Goal: Transaction & Acquisition: Purchase product/service

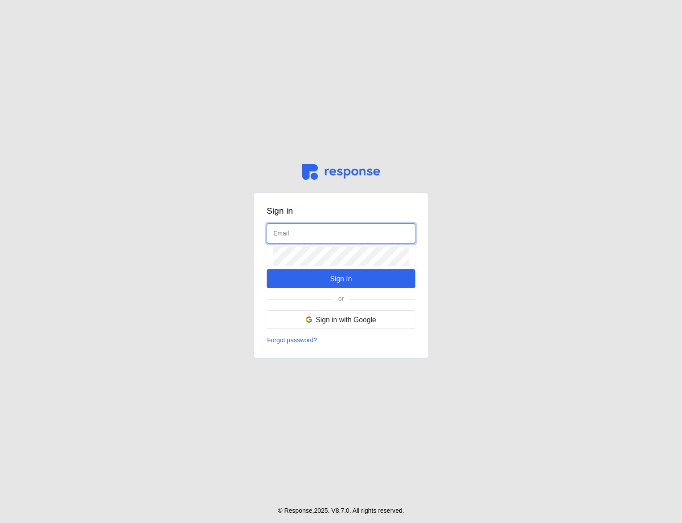
click at [314, 229] on input "text" at bounding box center [340, 233] width 135 height 19
type input "[EMAIL_ADDRESS][DOMAIN_NAME]"
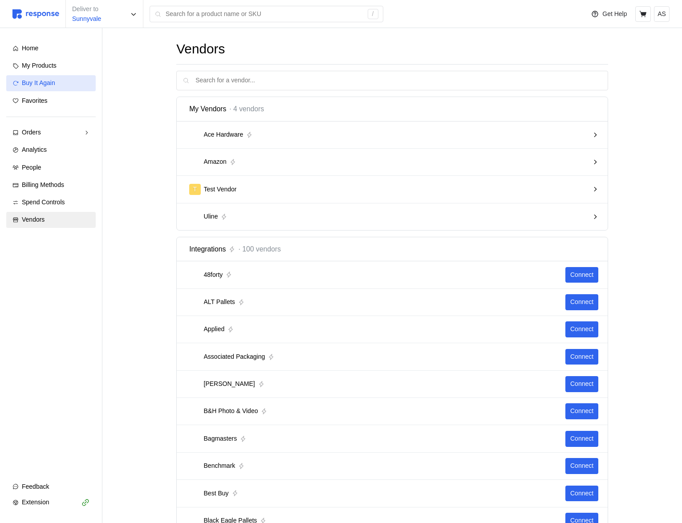
click at [49, 76] on link "Buy It Again" at bounding box center [50, 83] width 89 height 16
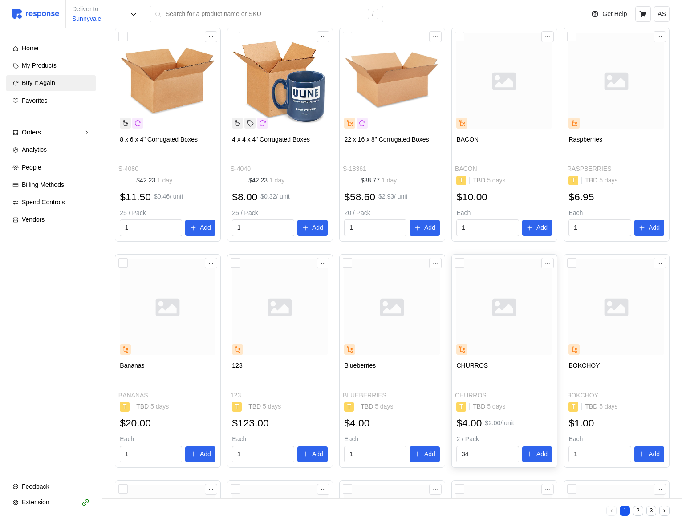
scroll to position [88, 0]
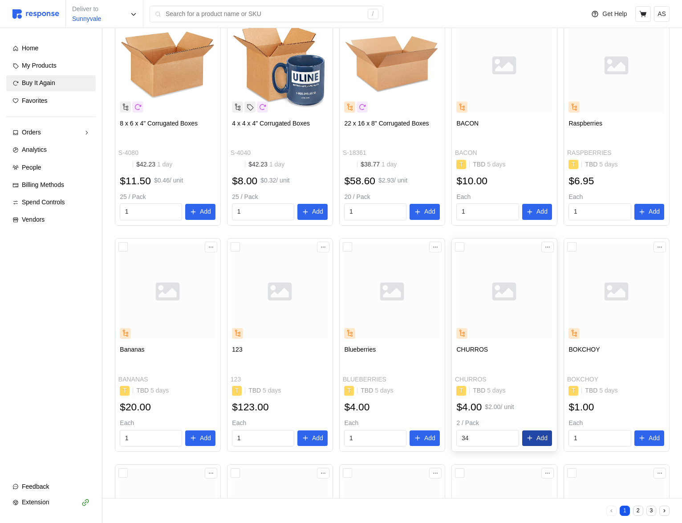
click at [535, 435] on button "Add" at bounding box center [537, 438] width 30 height 16
click at [662, 16] on icon "button" at bounding box center [663, 18] width 6 height 6
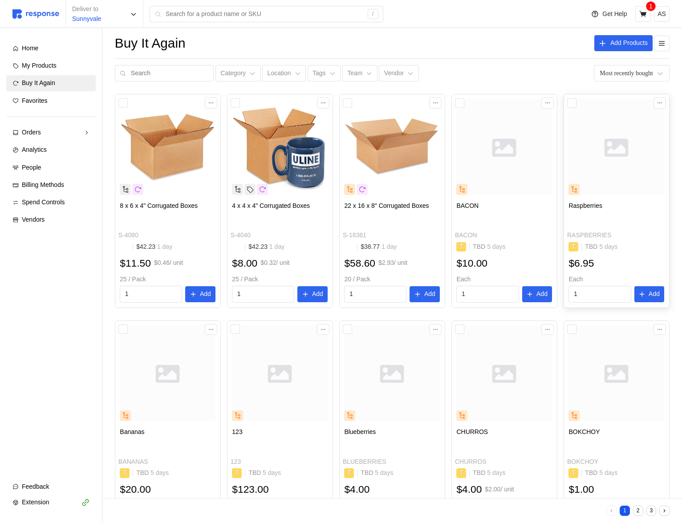
scroll to position [0, 0]
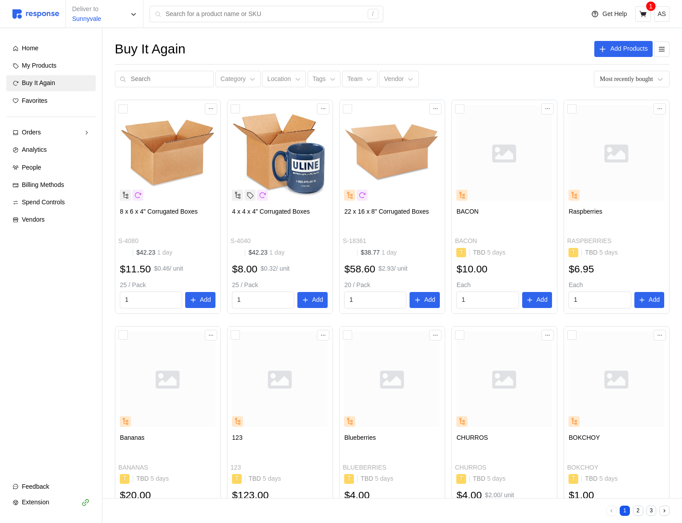
click at [648, 7] on div "1" at bounding box center [650, 6] width 9 height 9
click at [647, 10] on button at bounding box center [643, 14] width 16 height 16
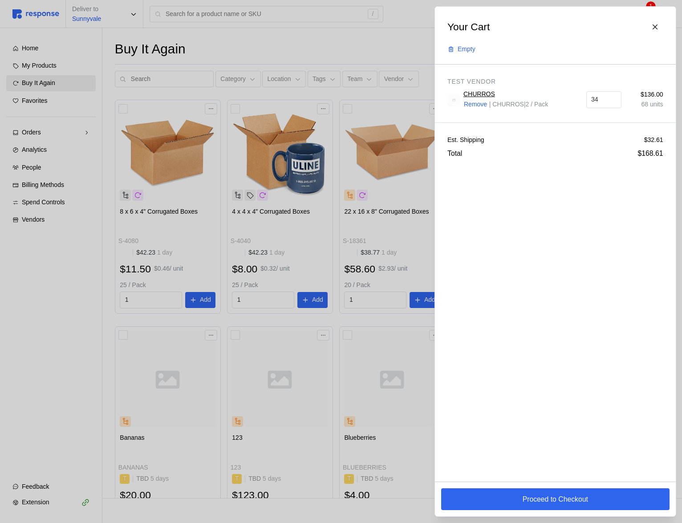
click at [350, 299] on div at bounding box center [341, 261] width 682 height 523
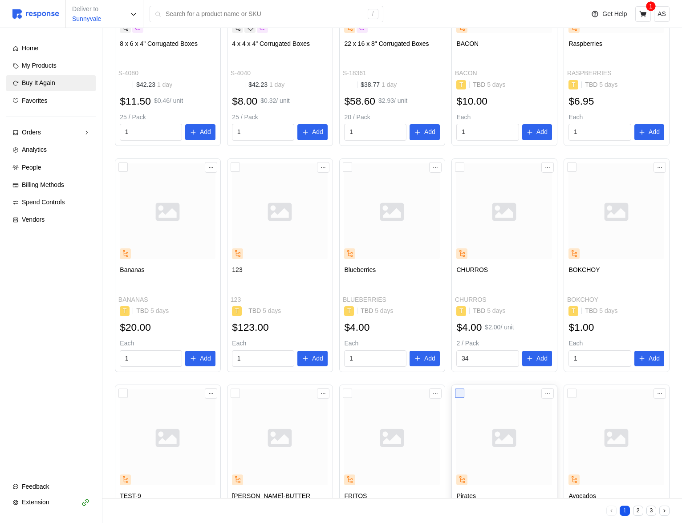
scroll to position [170, 0]
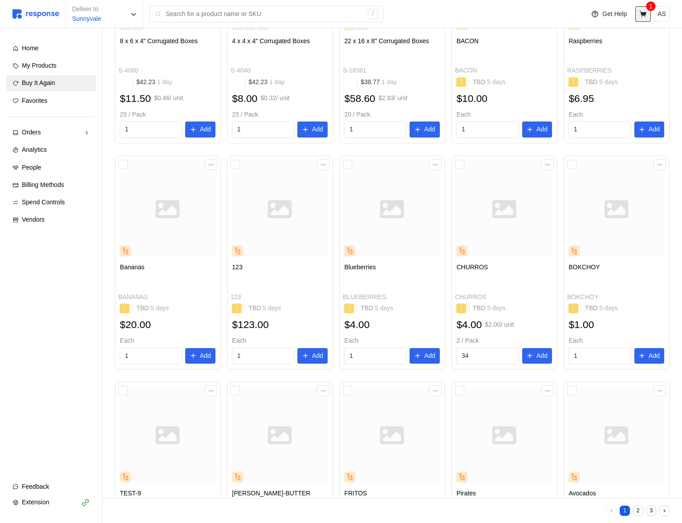
click at [642, 16] on icon at bounding box center [643, 14] width 8 height 8
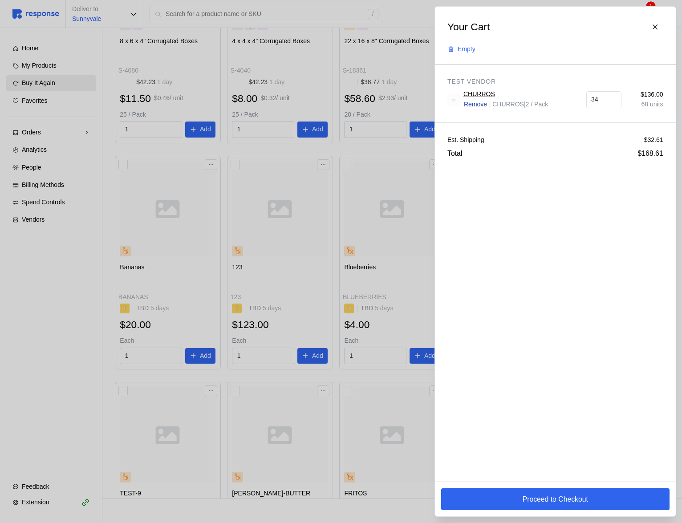
click at [483, 107] on p "Remove" at bounding box center [475, 105] width 23 height 10
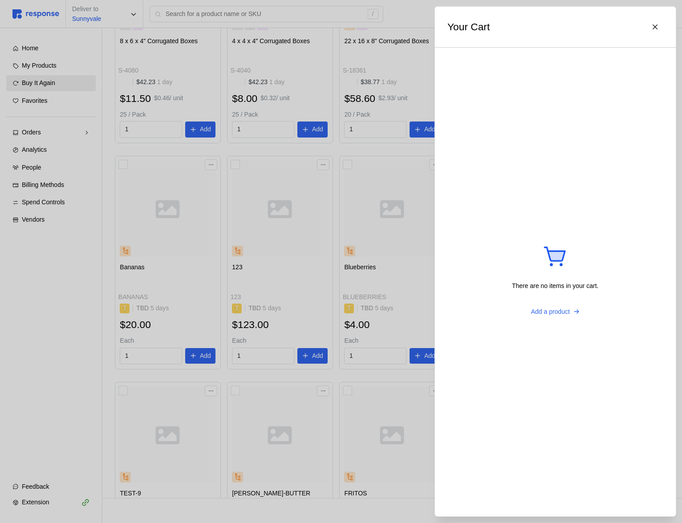
click at [383, 204] on div at bounding box center [341, 261] width 682 height 523
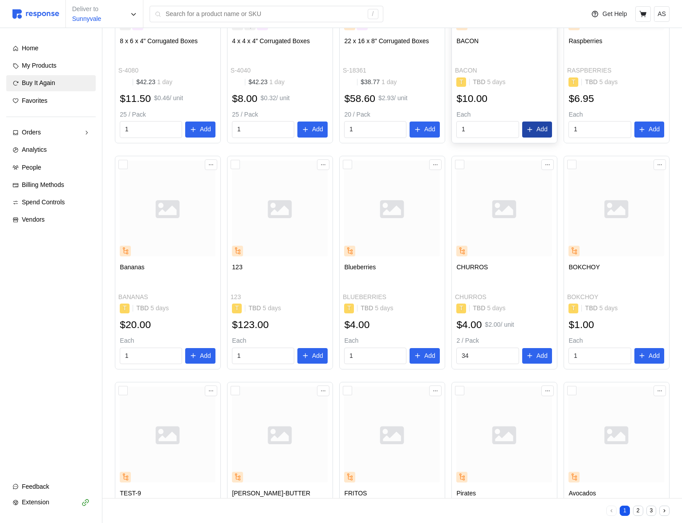
click at [531, 133] on button "Add" at bounding box center [537, 129] width 30 height 16
click at [666, 17] on button "button" at bounding box center [663, 18] width 11 height 11
click at [636, 19] on button at bounding box center [643, 14] width 16 height 16
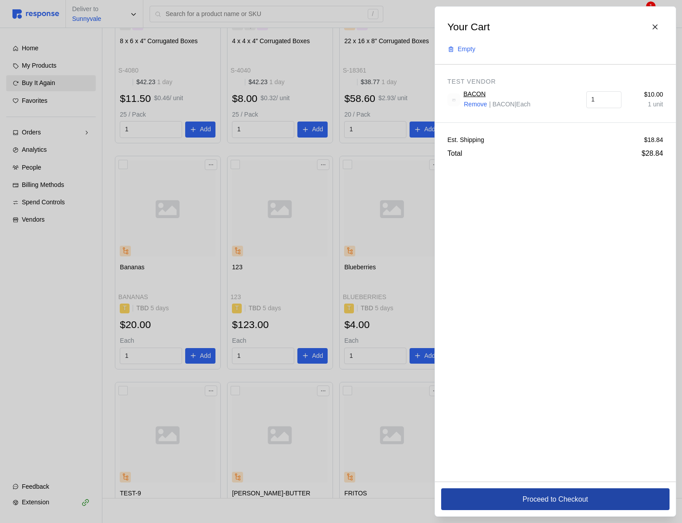
click at [541, 498] on p "Proceed to Checkout" at bounding box center [554, 498] width 65 height 11
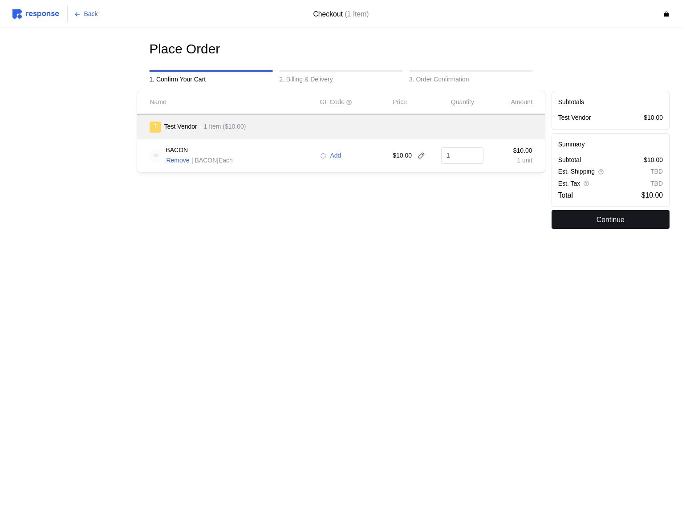
click at [598, 221] on p "Continue" at bounding box center [610, 219] width 28 height 11
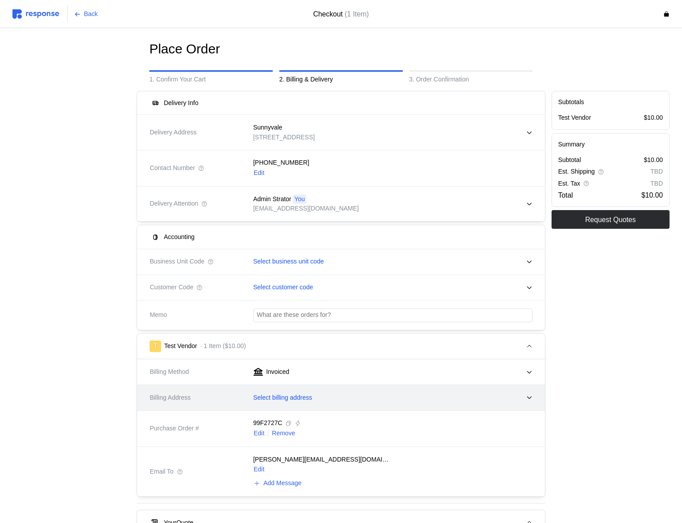
click at [357, 404] on div "Select billing address" at bounding box center [389, 398] width 285 height 22
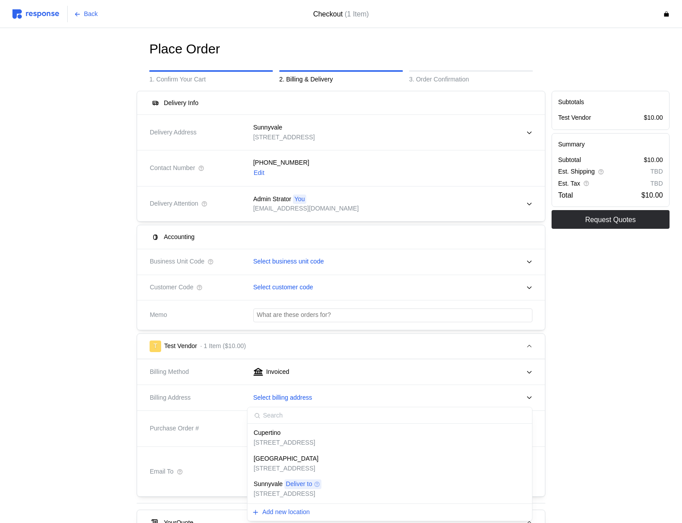
click at [315, 438] on p "[STREET_ADDRESS]" at bounding box center [284, 443] width 61 height 10
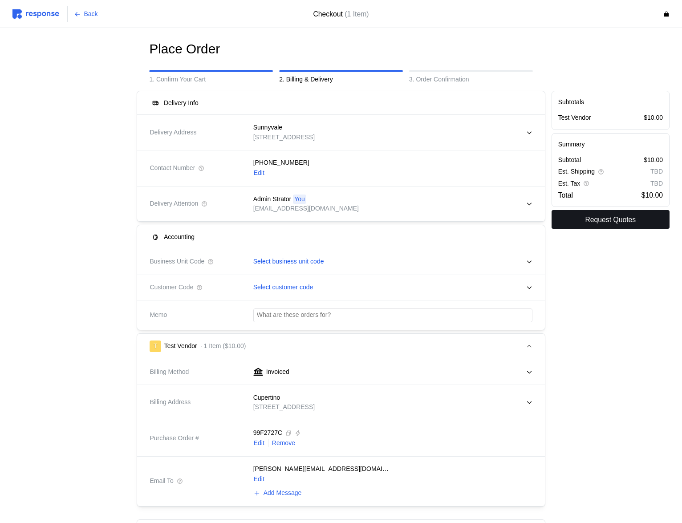
click at [603, 220] on p "Request Quotes" at bounding box center [610, 219] width 51 height 11
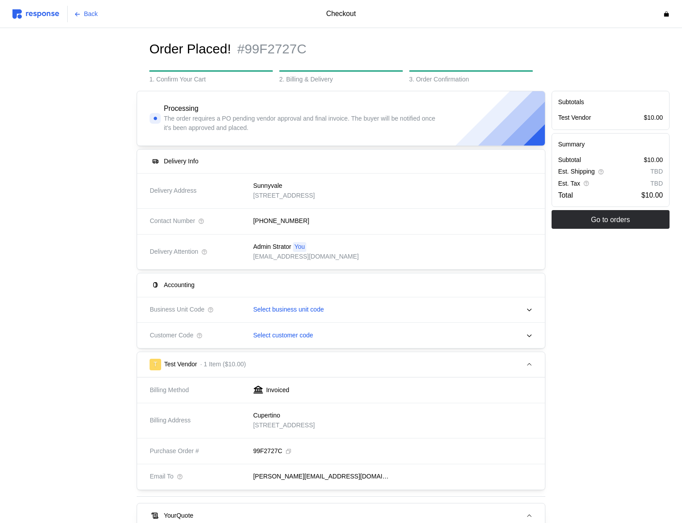
click at [34, 13] on img at bounding box center [35, 13] width 47 height 9
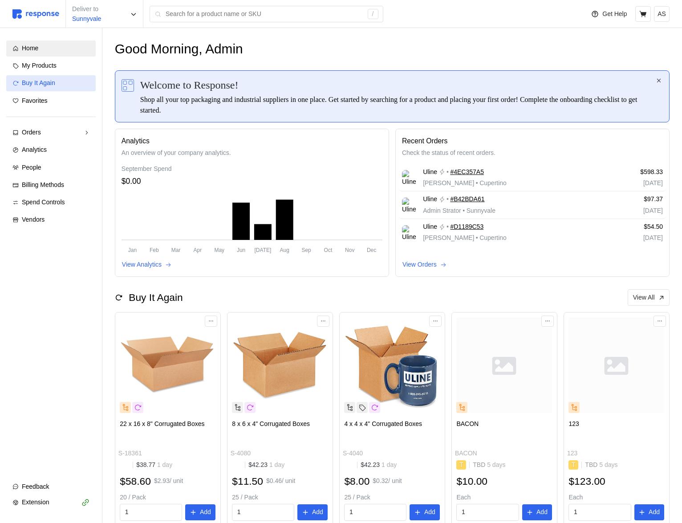
click at [64, 85] on div "Buy It Again" at bounding box center [56, 83] width 68 height 10
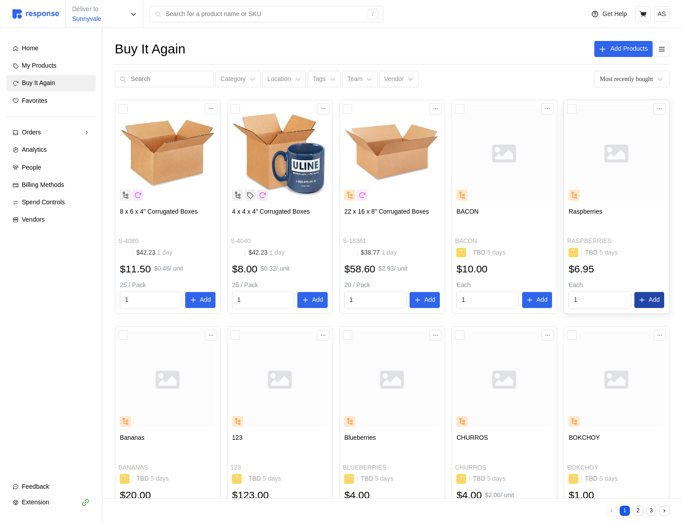
click at [643, 295] on button "Add" at bounding box center [649, 300] width 30 height 16
click at [659, 18] on button "button" at bounding box center [663, 18] width 11 height 11
click at [643, 17] on icon at bounding box center [643, 14] width 8 height 8
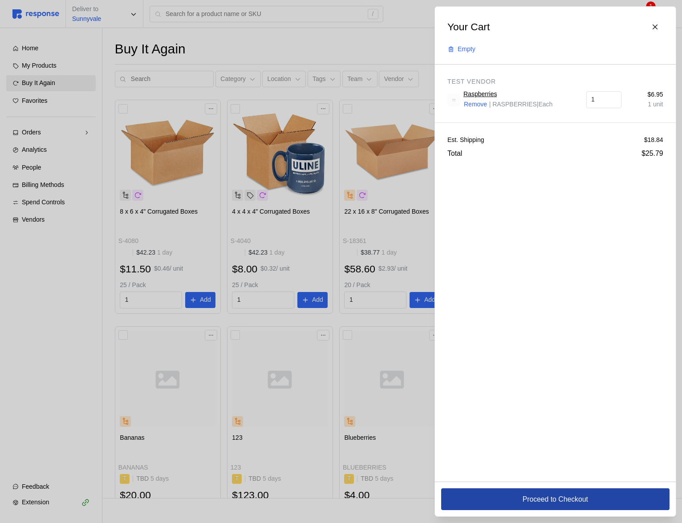
click at [522, 502] on p "Proceed to Checkout" at bounding box center [554, 498] width 65 height 11
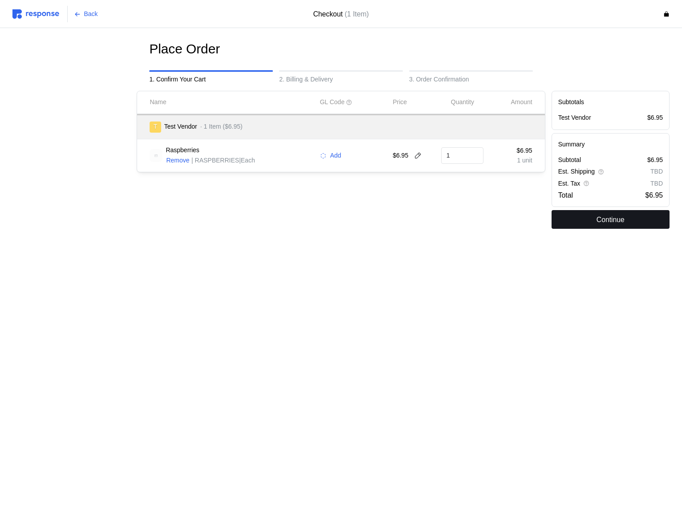
click at [602, 221] on p "Continue" at bounding box center [610, 219] width 28 height 11
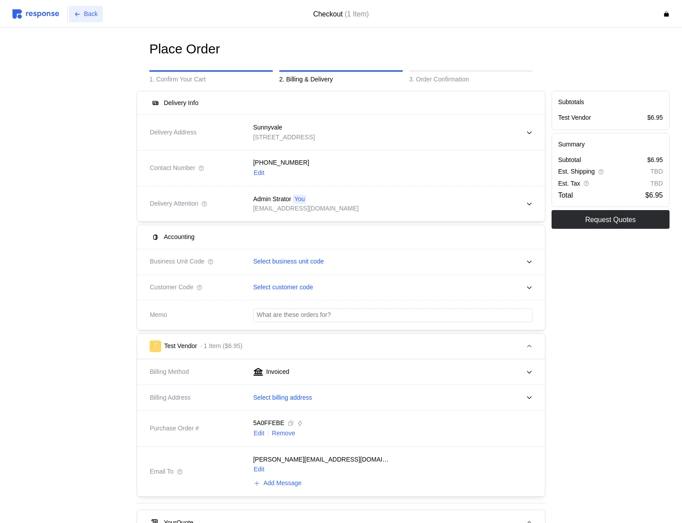
click at [88, 12] on p "Back" at bounding box center [91, 14] width 14 height 10
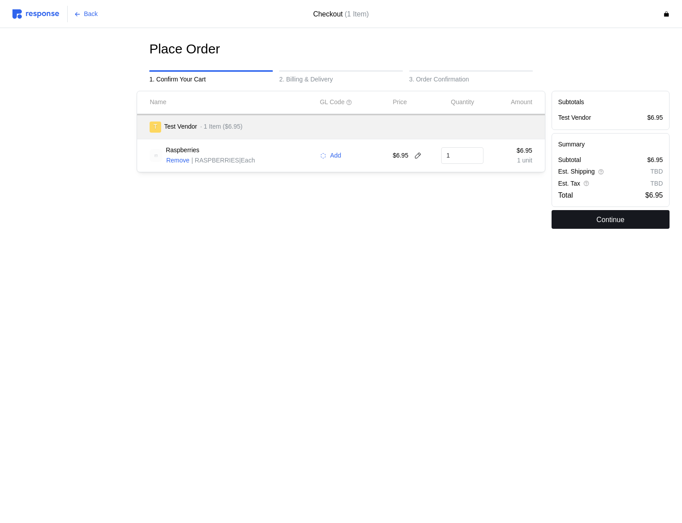
click at [588, 217] on button "Continue" at bounding box center [610, 219] width 118 height 19
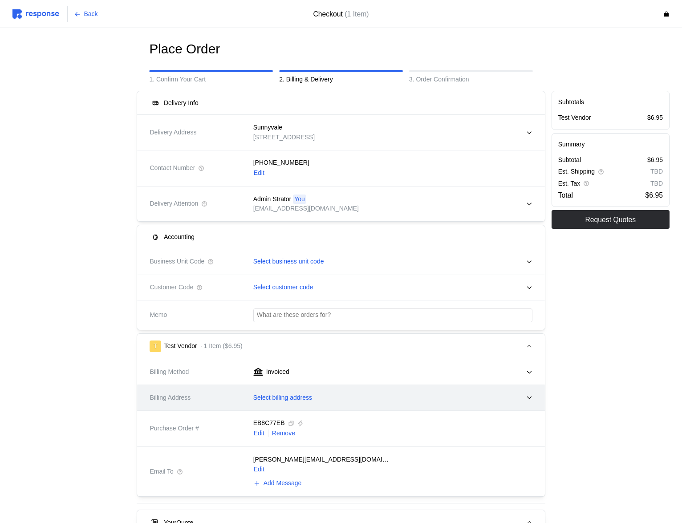
click at [311, 389] on div "Select billing address" at bounding box center [389, 398] width 285 height 22
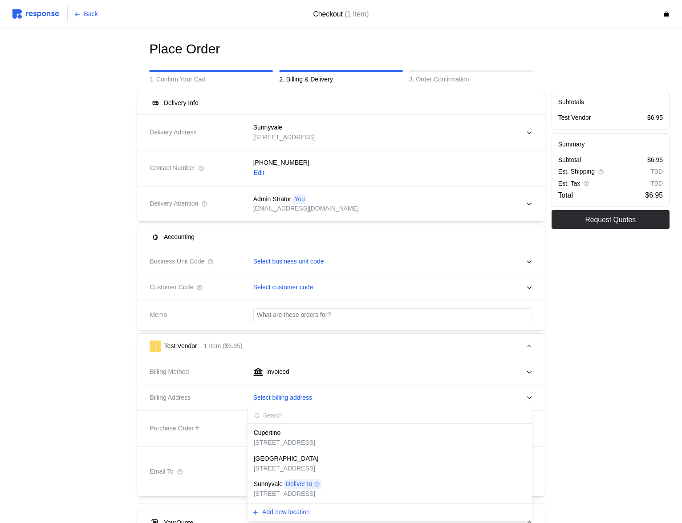
click at [297, 426] on div "Cupertino [STREET_ADDRESS]" at bounding box center [389, 437] width 281 height 25
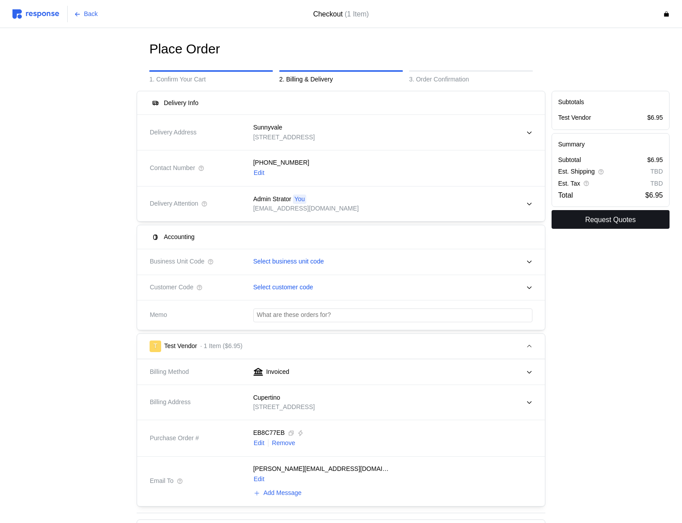
click at [604, 224] on p "Request Quotes" at bounding box center [610, 219] width 51 height 11
